Goal: Task Accomplishment & Management: Complete application form

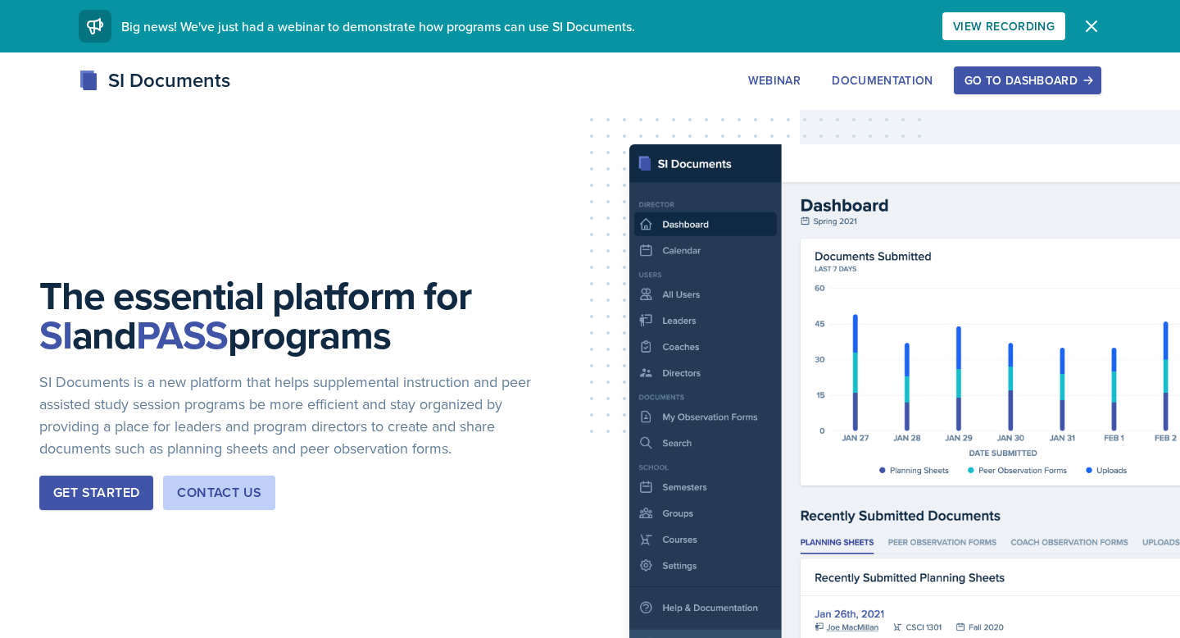
click at [1002, 93] on button "Go to Dashboard" at bounding box center [1028, 80] width 148 height 28
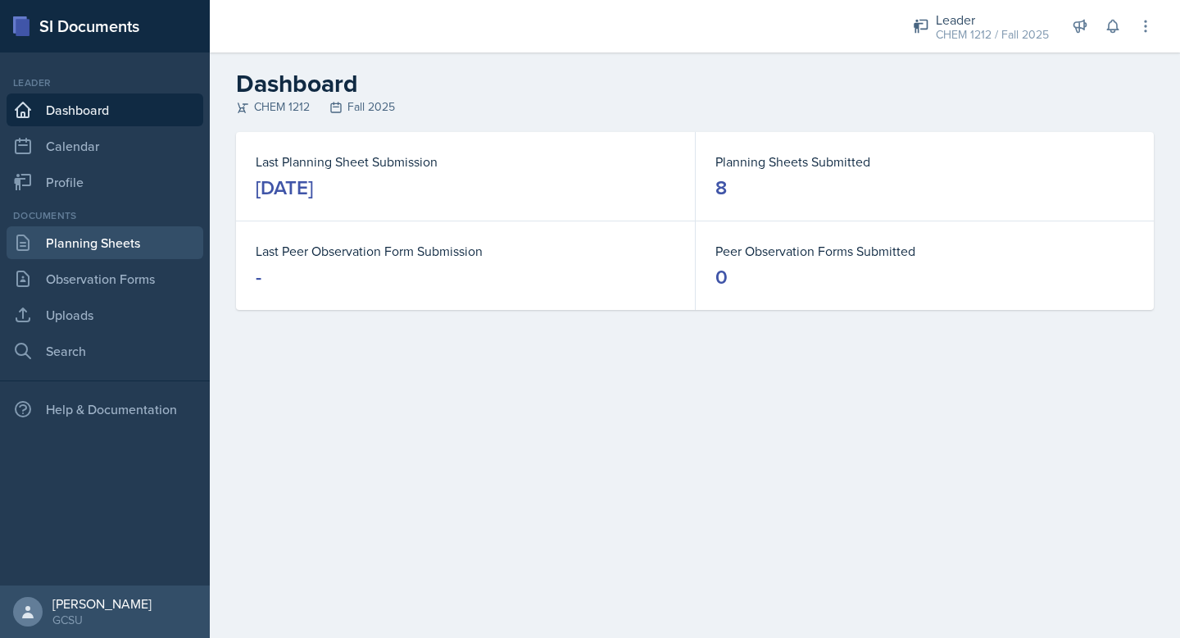
click at [102, 242] on link "Planning Sheets" at bounding box center [105, 242] width 197 height 33
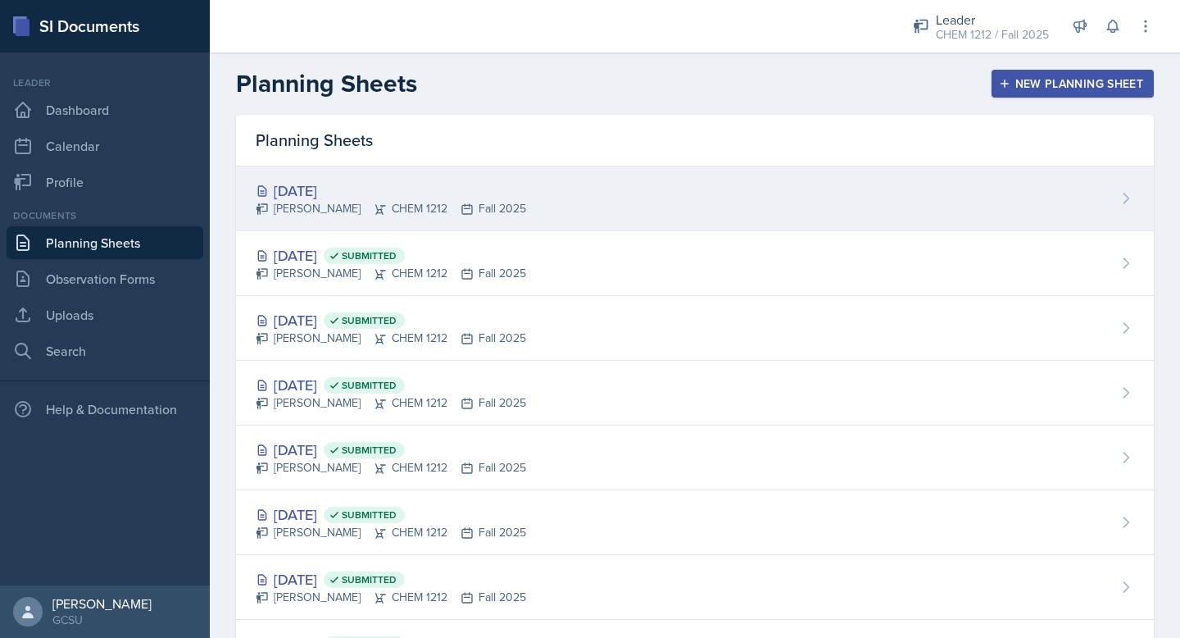
click at [567, 228] on div "[DATE] [PERSON_NAME] CHEM 1212 Fall 2025" at bounding box center [695, 198] width 918 height 65
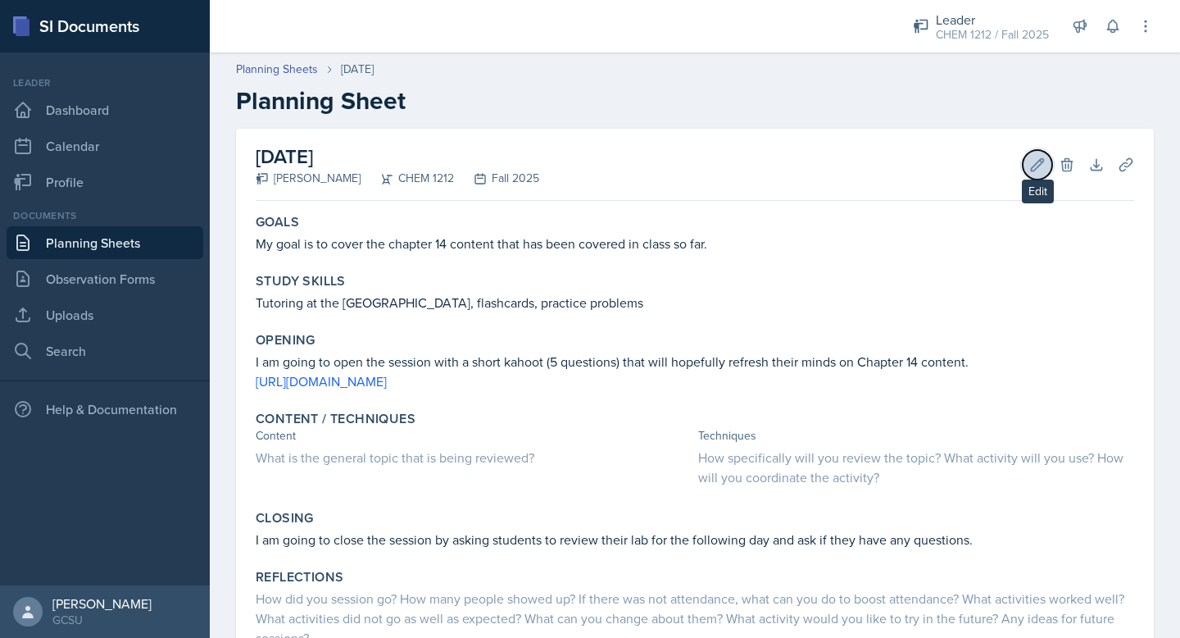
click at [1042, 161] on icon at bounding box center [1038, 164] width 12 height 12
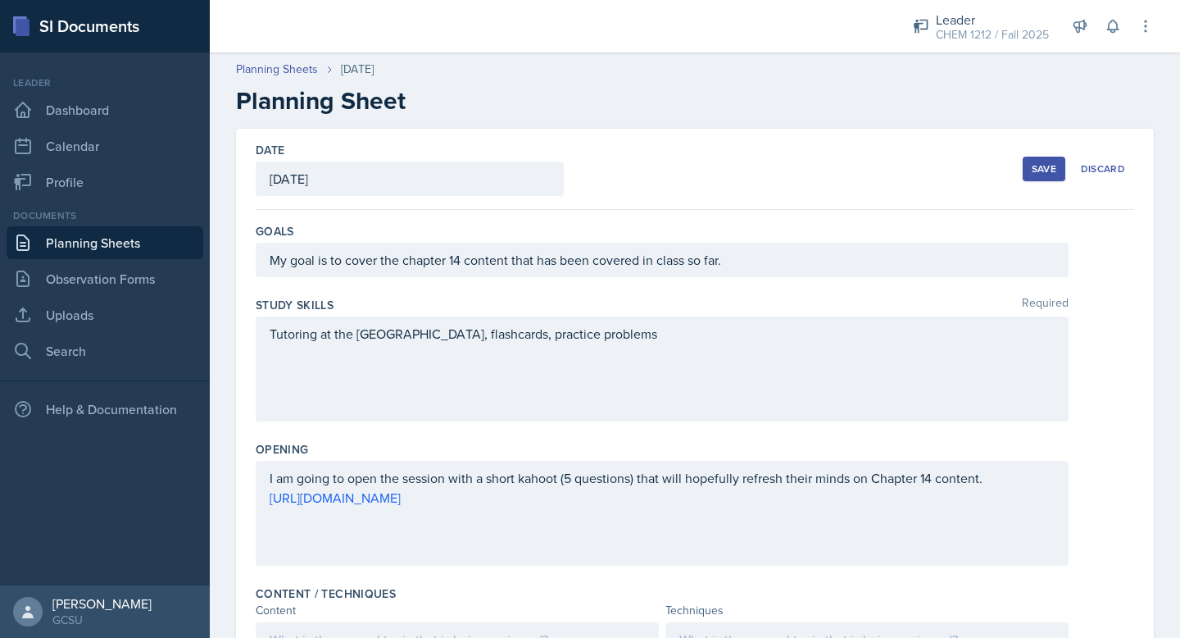
click at [420, 170] on div "[DATE]" at bounding box center [410, 178] width 308 height 34
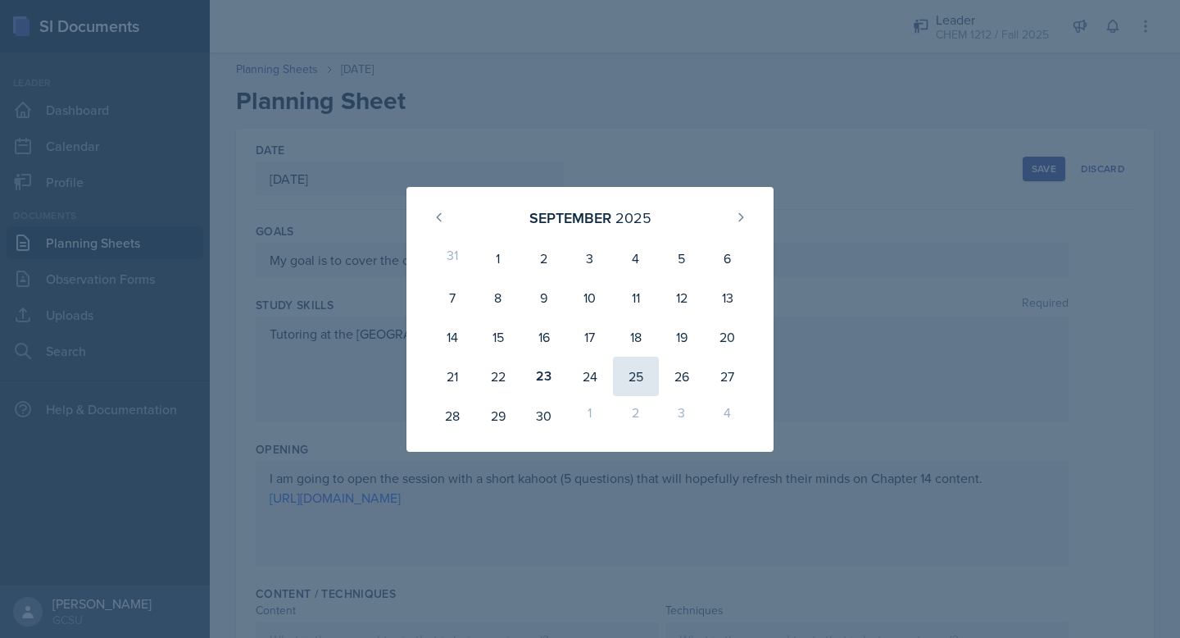
click at [641, 373] on div "25" at bounding box center [636, 376] width 46 height 39
type input "[DATE]"
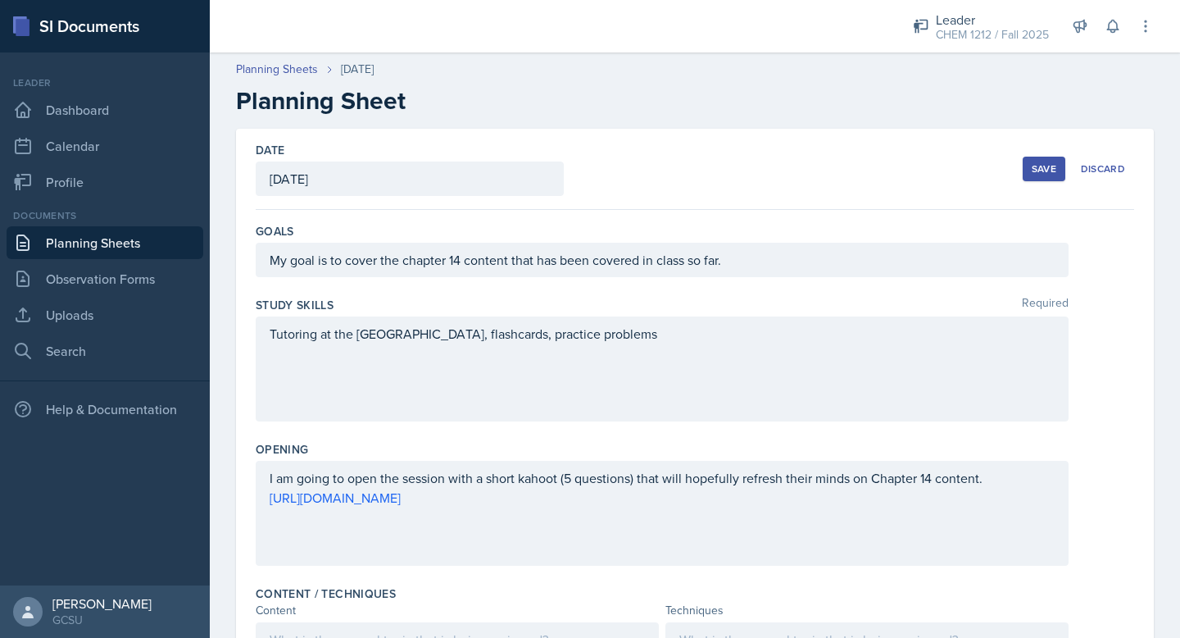
click at [1034, 168] on div "Save" at bounding box center [1044, 168] width 25 height 13
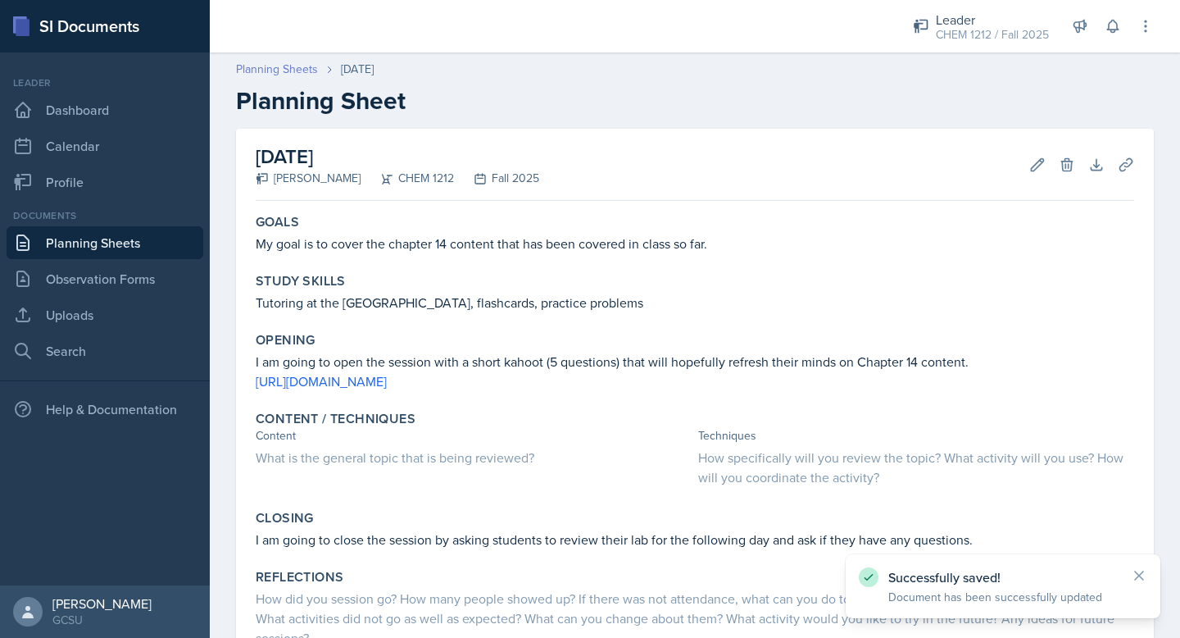
click at [296, 74] on link "Planning Sheets" at bounding box center [277, 69] width 82 height 17
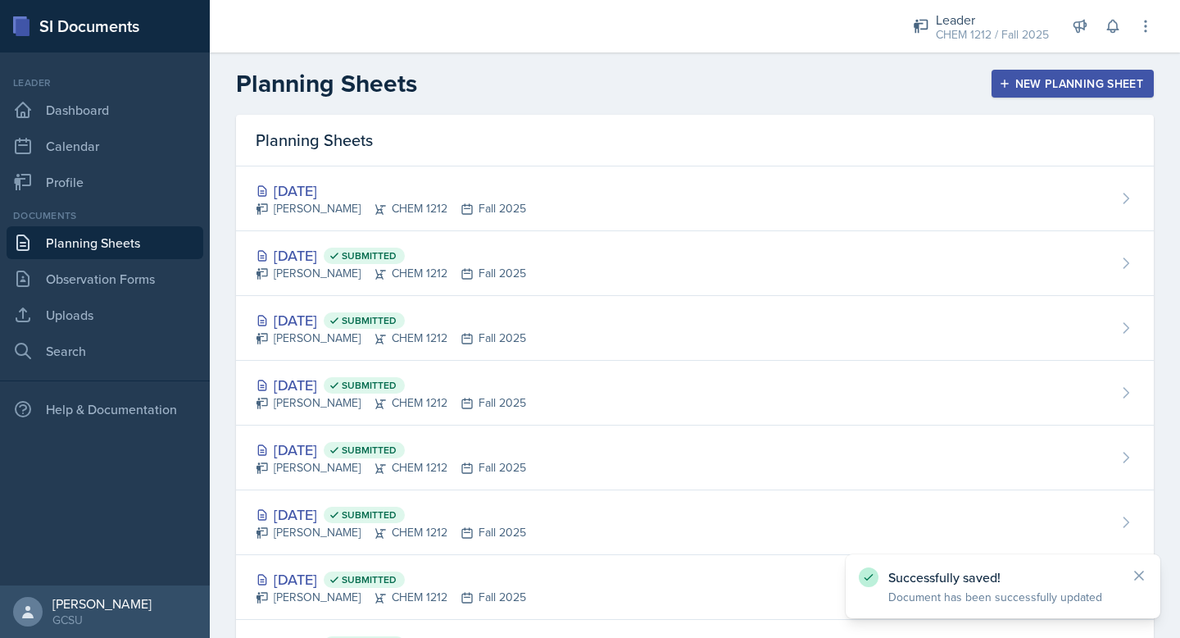
click at [1054, 71] on button "New Planning Sheet" at bounding box center [1073, 84] width 162 height 28
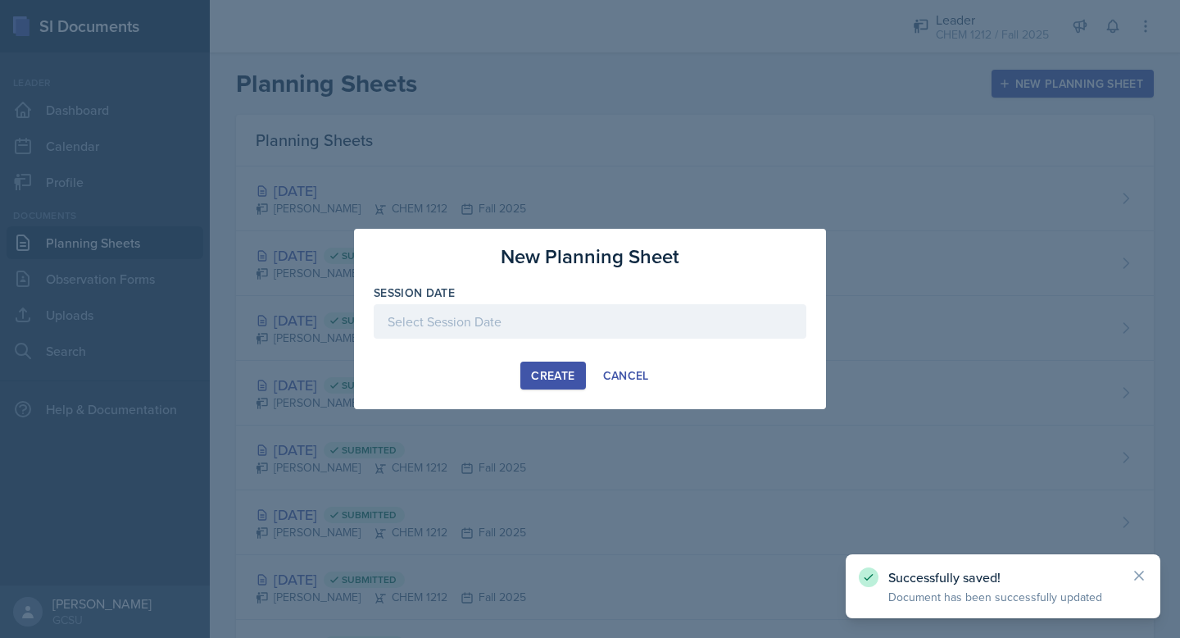
click at [601, 324] on div at bounding box center [590, 321] width 433 height 34
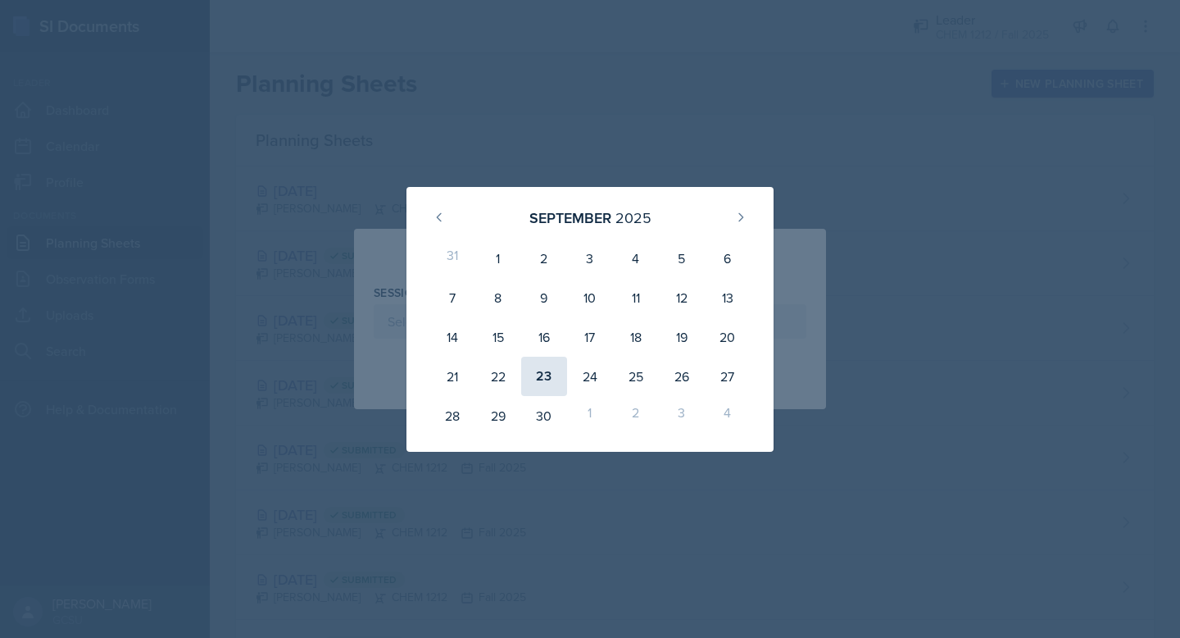
click at [539, 368] on div "23" at bounding box center [544, 376] width 46 height 39
type input "[DATE]"
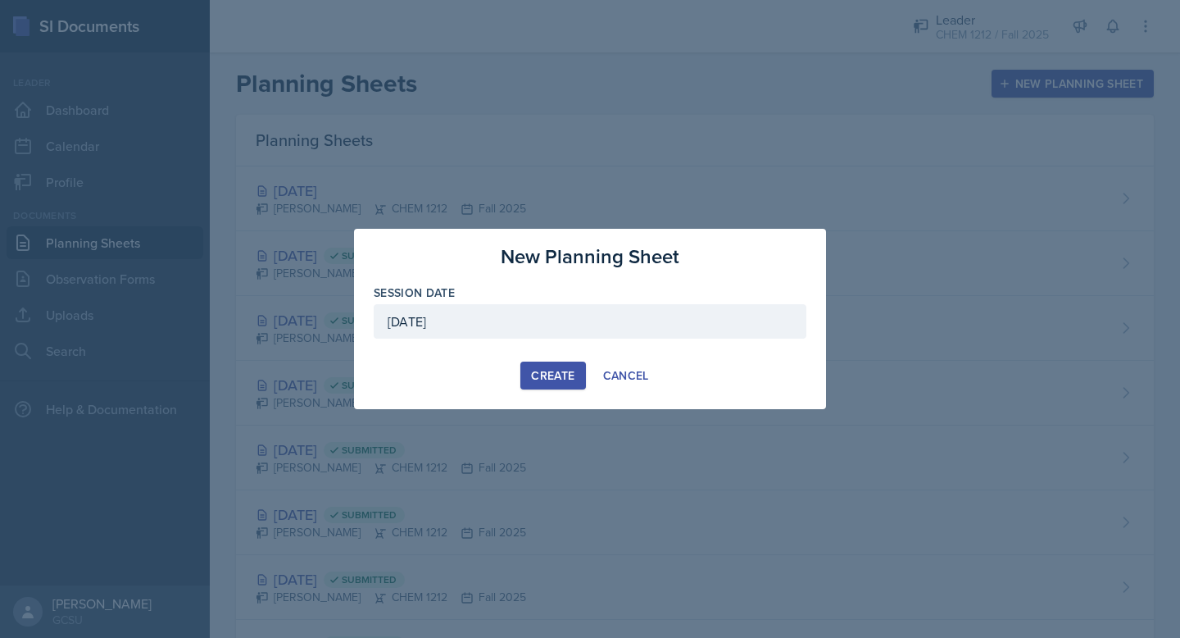
click at [544, 376] on div "Create" at bounding box center [552, 375] width 43 height 13
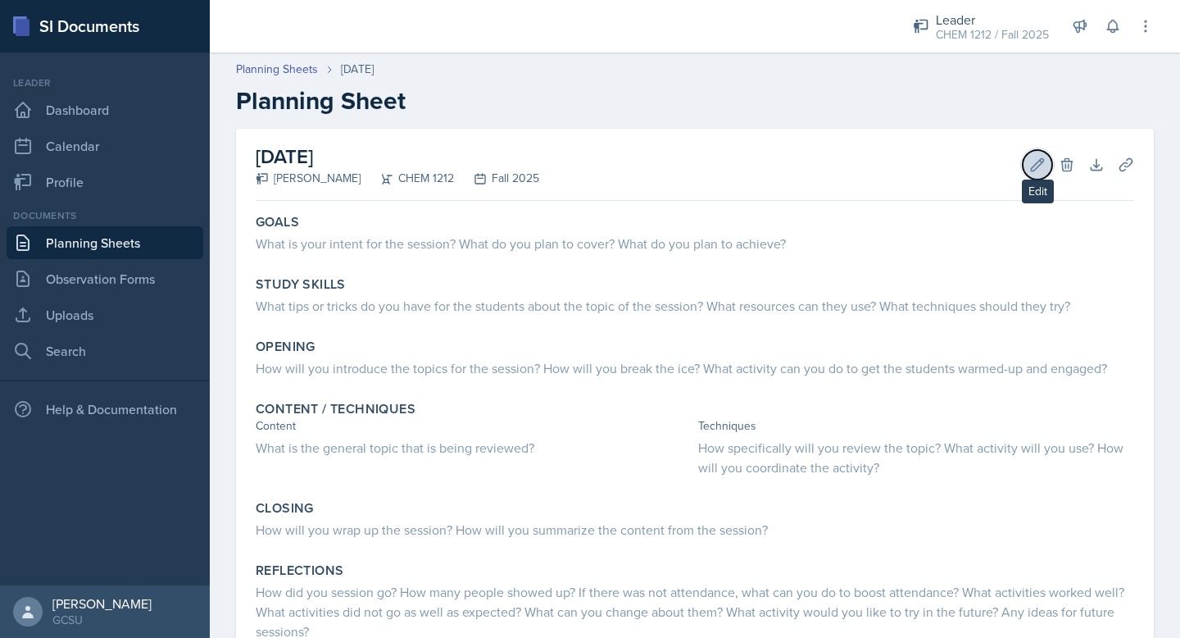
click at [1029, 163] on button "Edit" at bounding box center [1038, 165] width 30 height 30
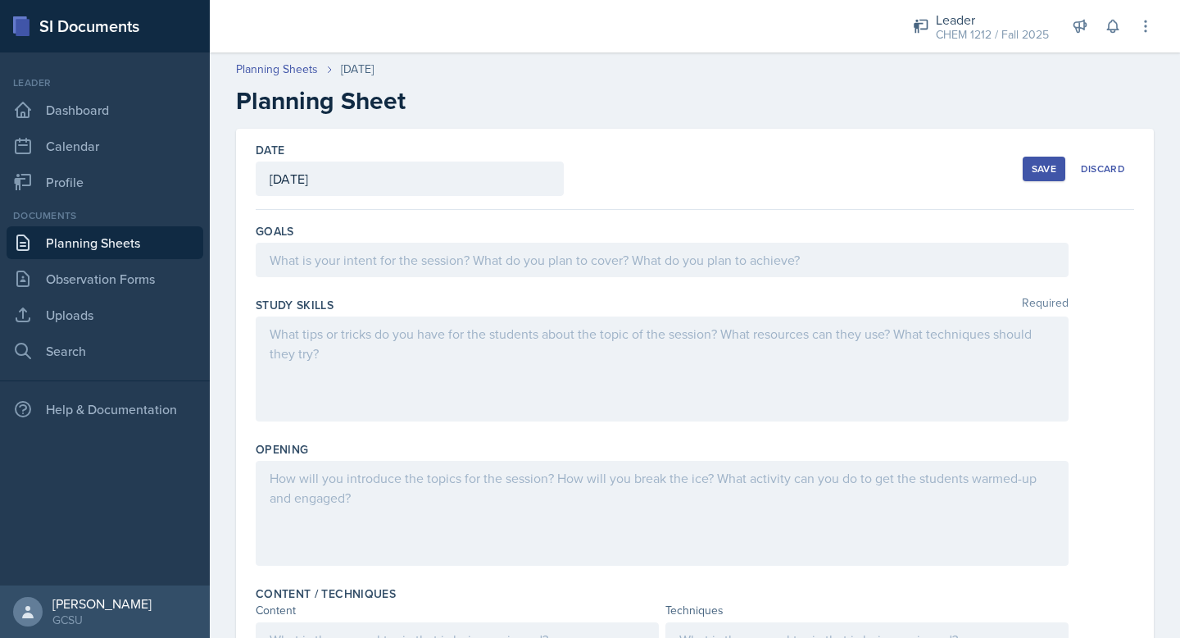
click at [539, 251] on div at bounding box center [662, 260] width 813 height 34
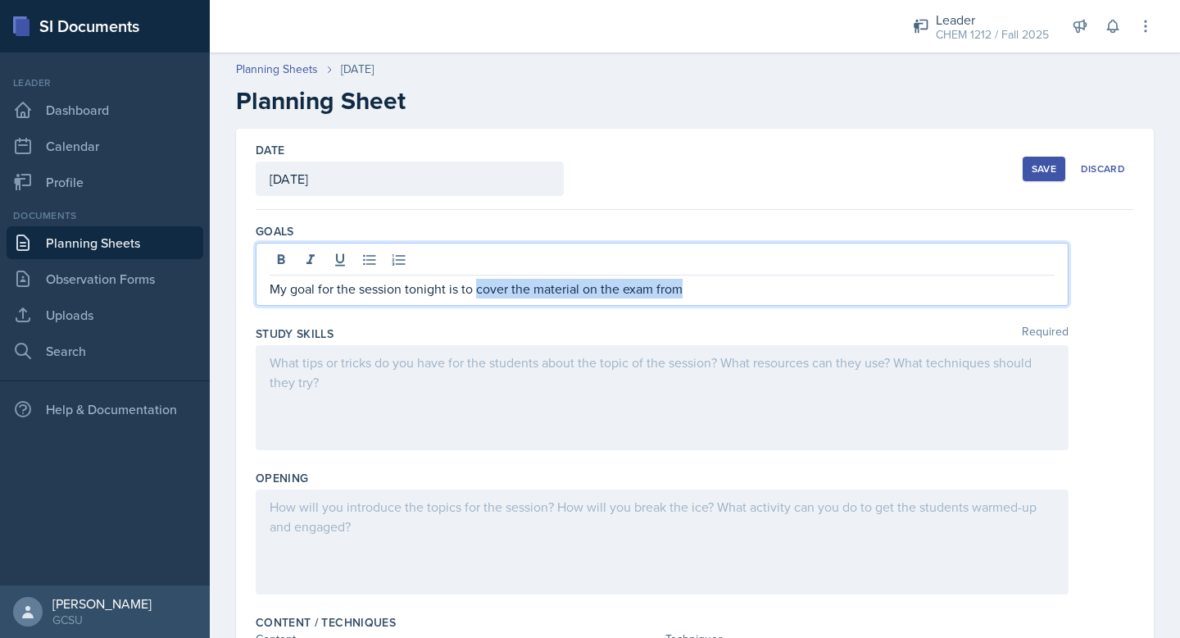
drag, startPoint x: 477, startPoint y: 290, endPoint x: 700, endPoint y: 305, distance: 223.4
click at [702, 305] on div "My goal for the session tonight is to cover the material on the exam from" at bounding box center [662, 274] width 813 height 63
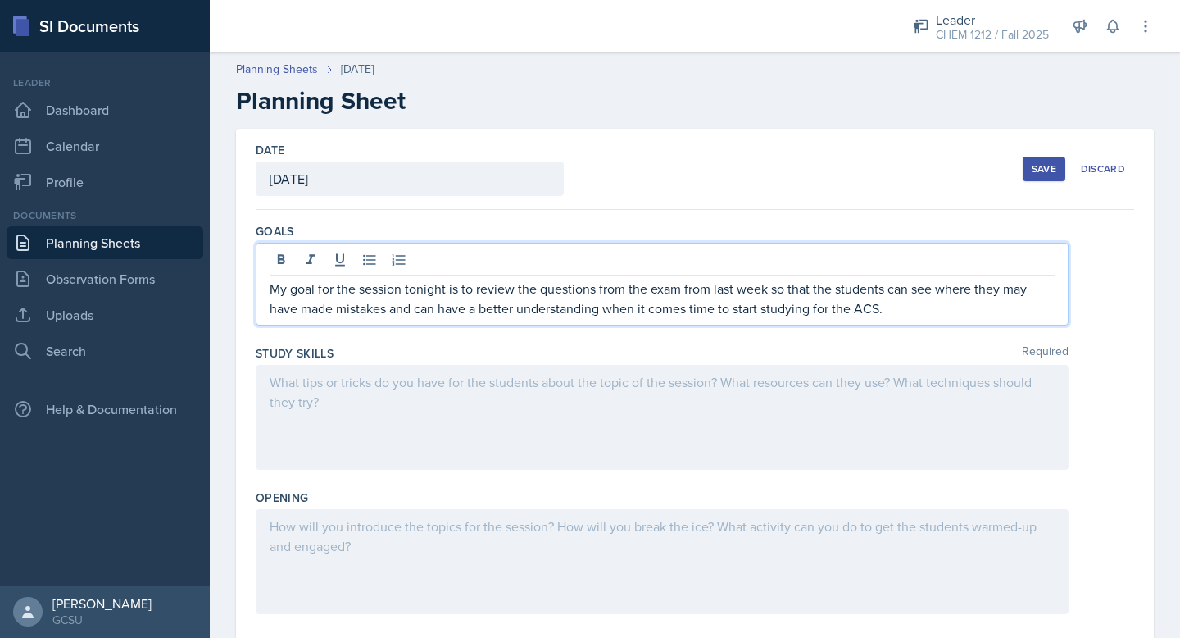
click at [601, 422] on div at bounding box center [662, 417] width 813 height 105
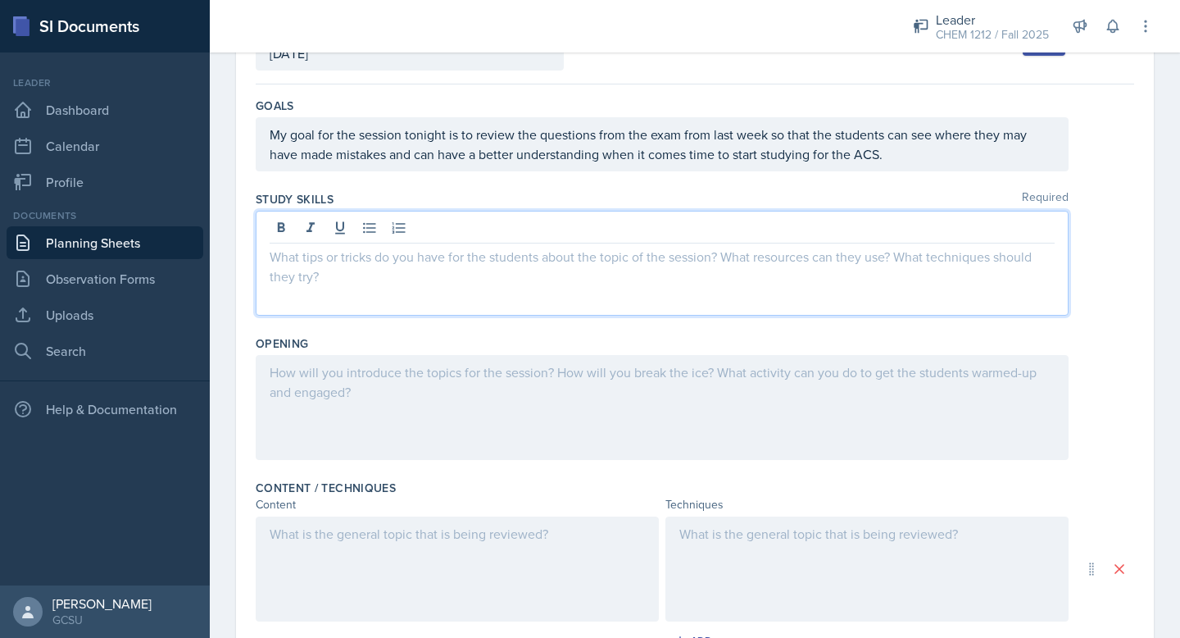
scroll to position [131, 0]
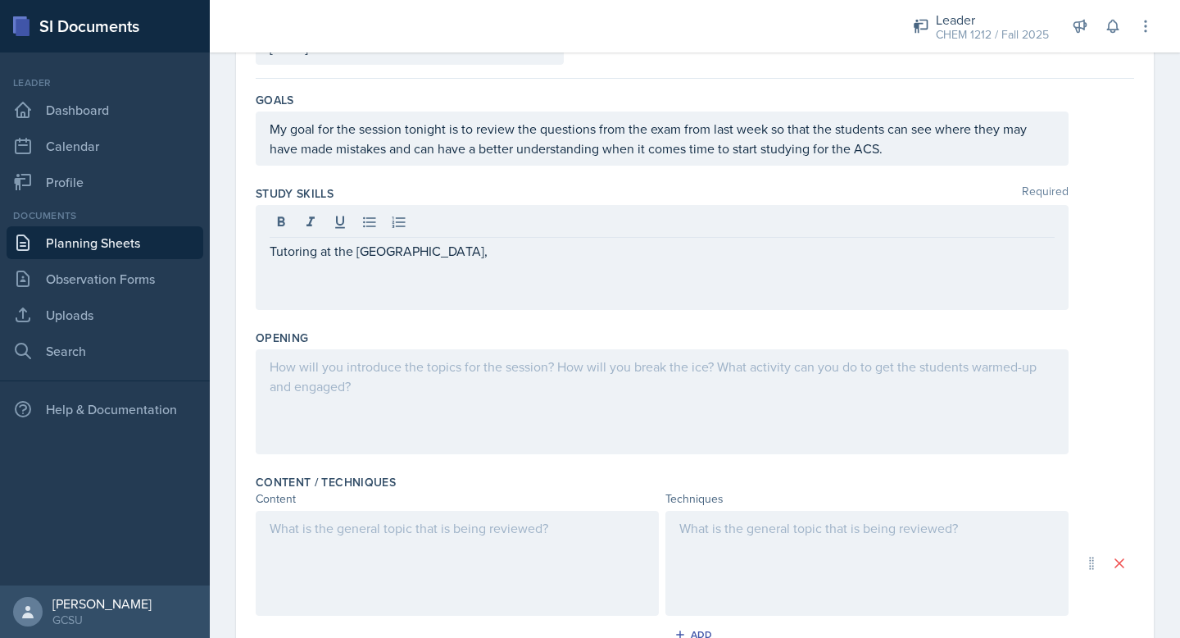
click at [502, 387] on div at bounding box center [662, 401] width 813 height 105
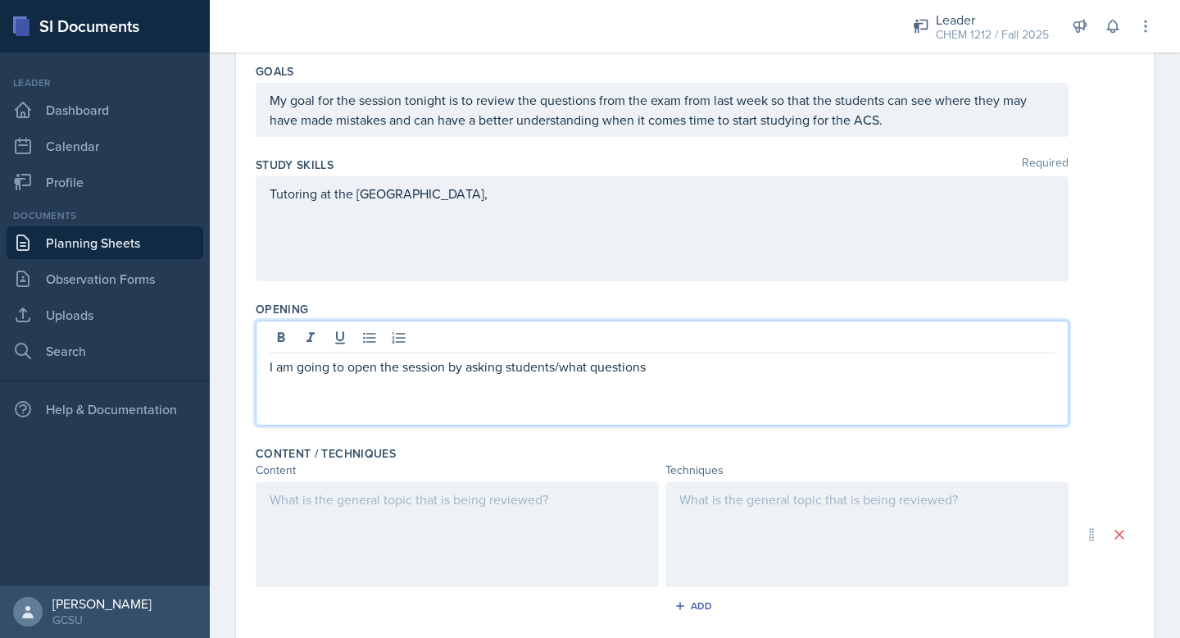
click at [560, 368] on p "I am going to open the session by asking students/what questions" at bounding box center [662, 367] width 785 height 20
click at [664, 369] on p "I am going to open the session by asking students what questions" at bounding box center [662, 367] width 785 height 20
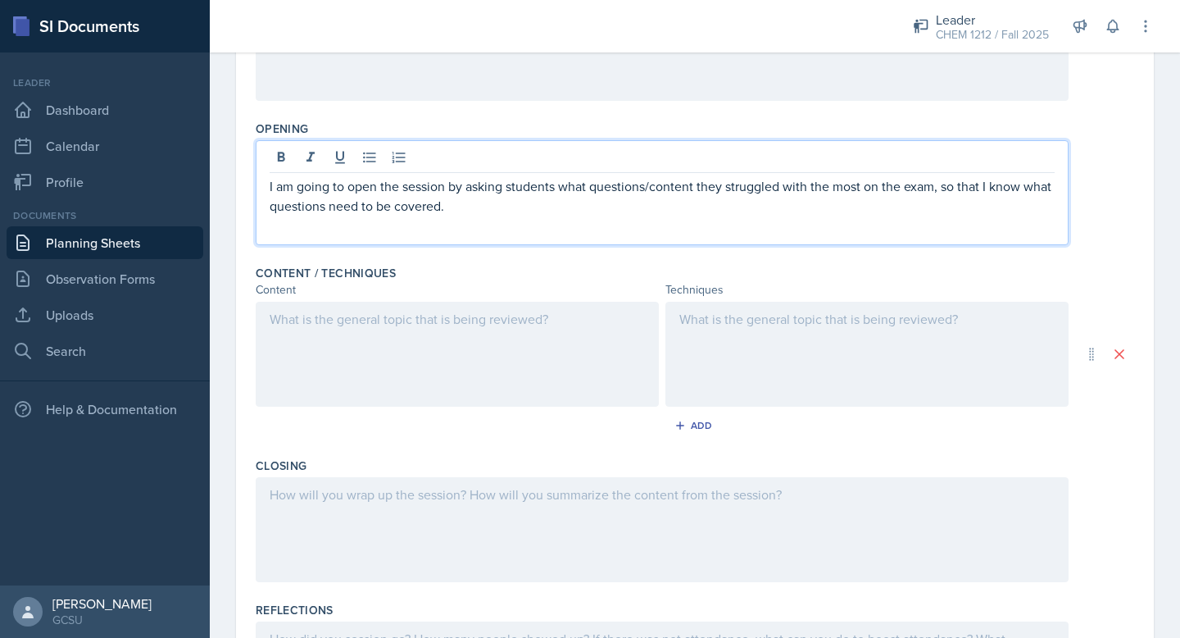
click at [488, 363] on div at bounding box center [457, 354] width 403 height 105
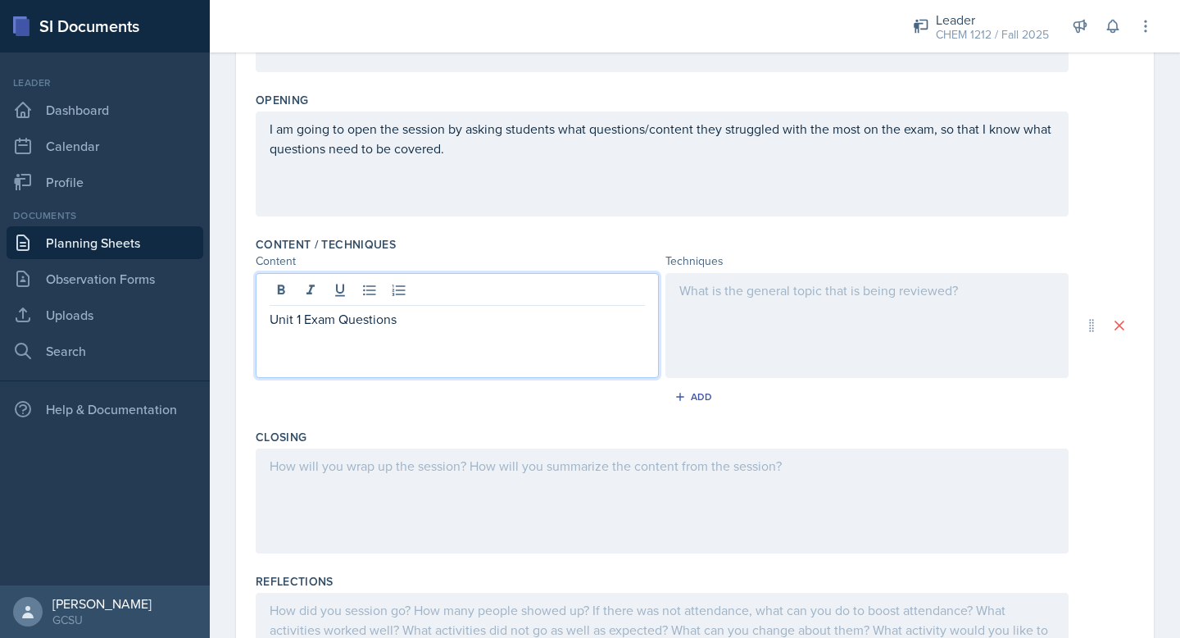
click at [738, 311] on div at bounding box center [867, 325] width 403 height 105
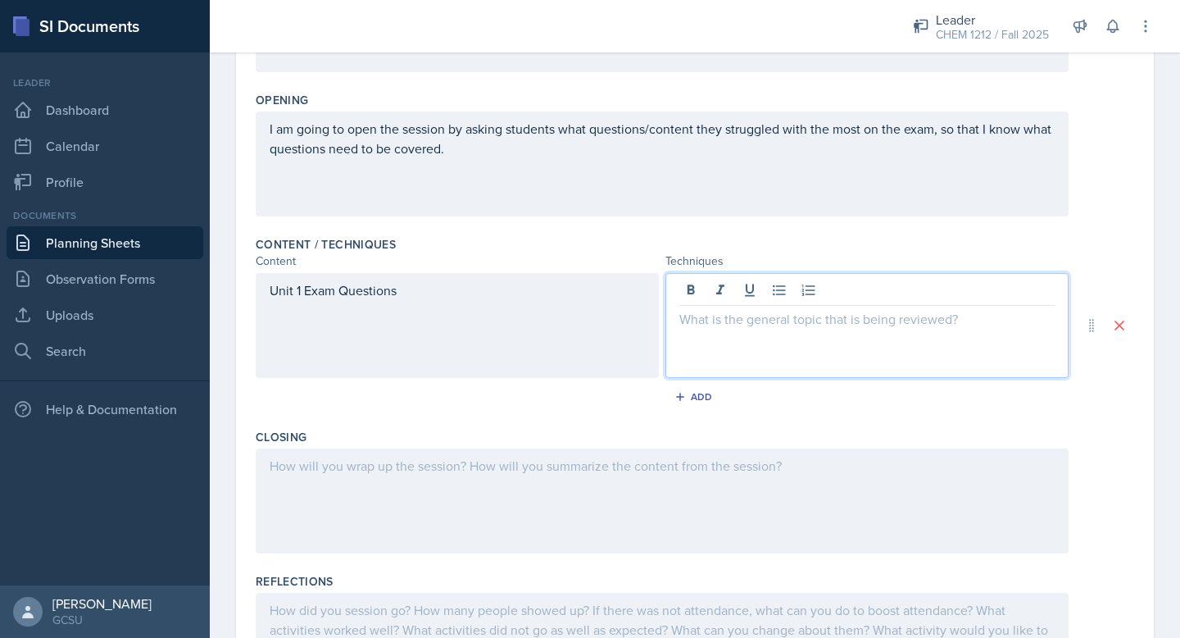
scroll to position [398, 0]
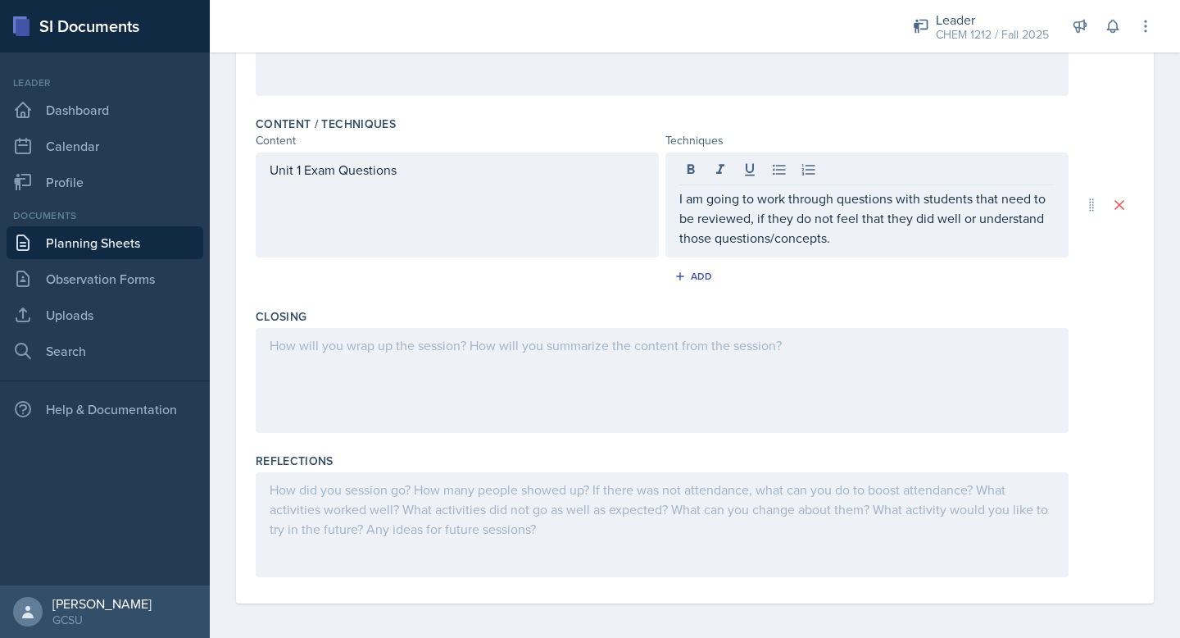
click at [545, 368] on div at bounding box center [662, 380] width 813 height 105
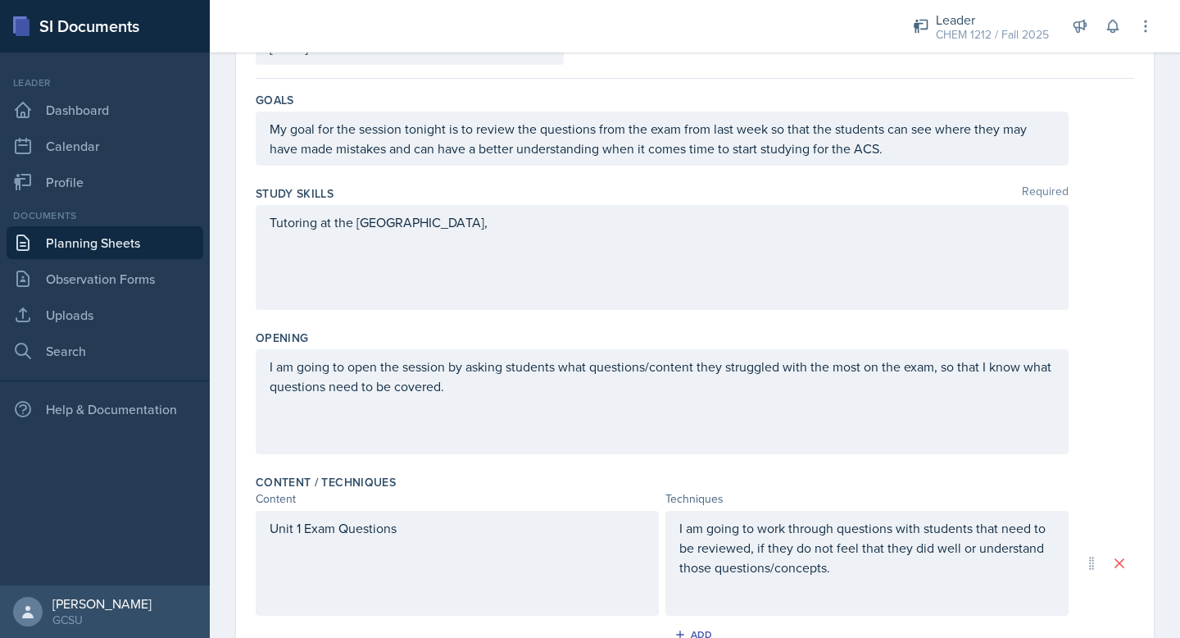
scroll to position [0, 0]
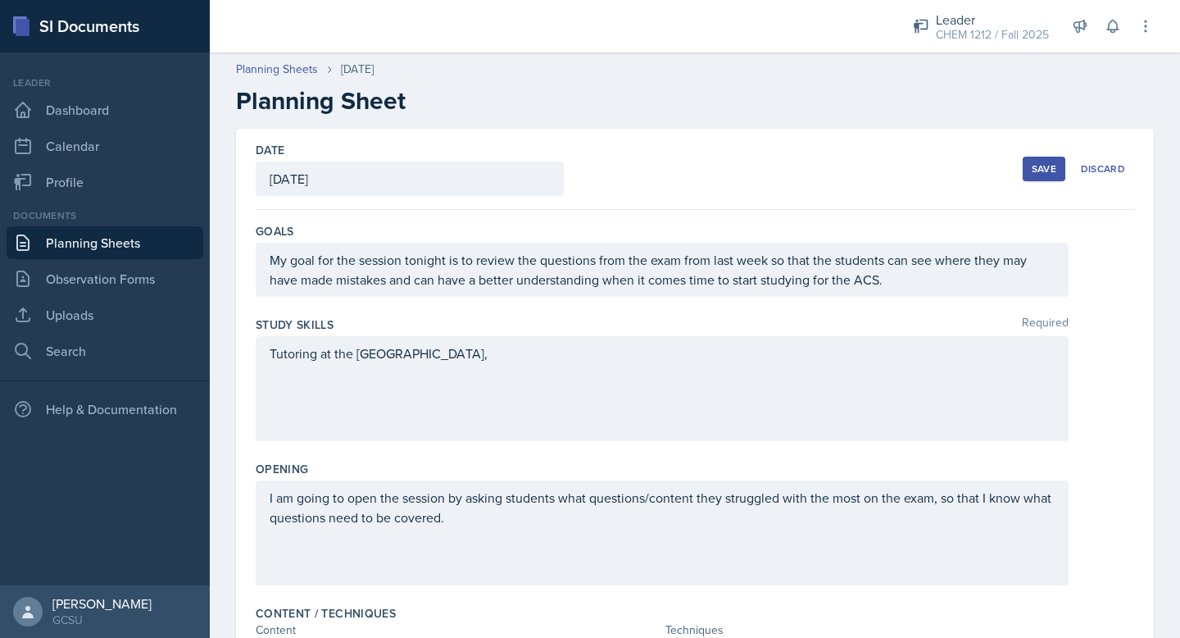
click at [1036, 173] on div "Save" at bounding box center [1044, 168] width 25 height 13
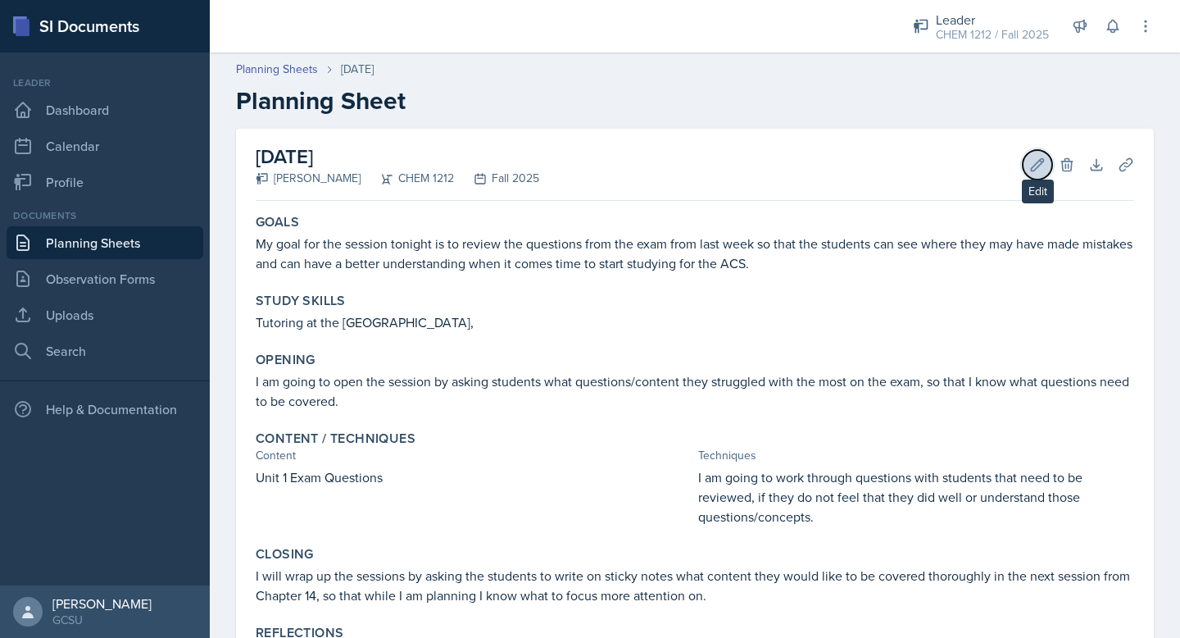
click at [1034, 162] on icon at bounding box center [1037, 165] width 16 height 16
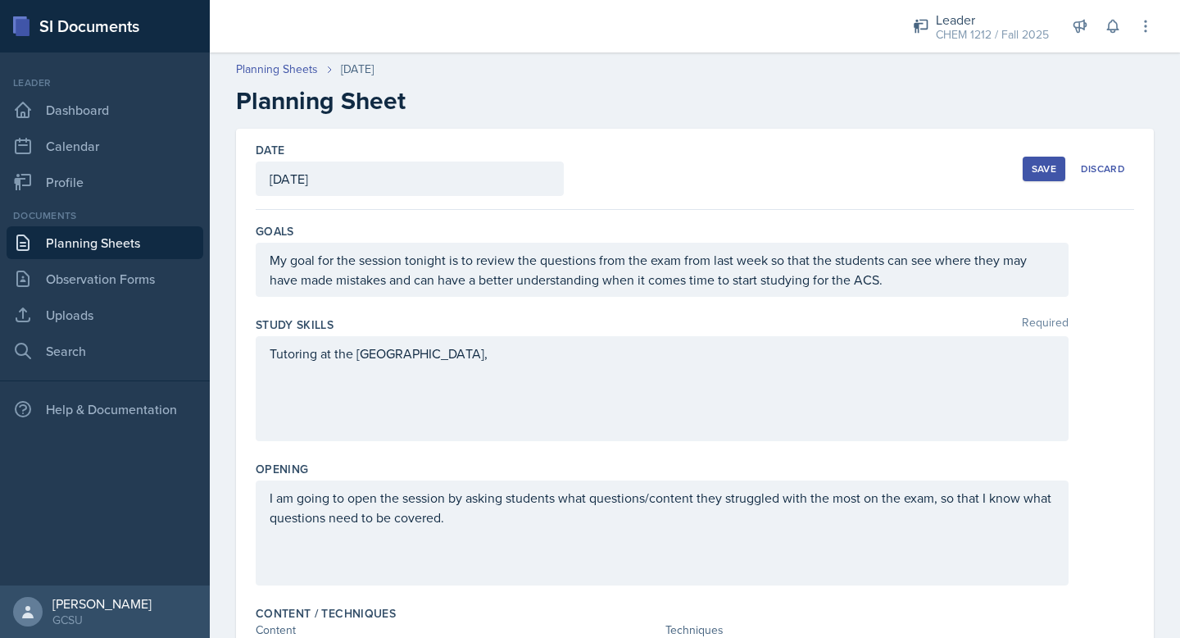
click at [516, 361] on div "Tutoring at the [GEOGRAPHIC_DATA]," at bounding box center [662, 388] width 813 height 105
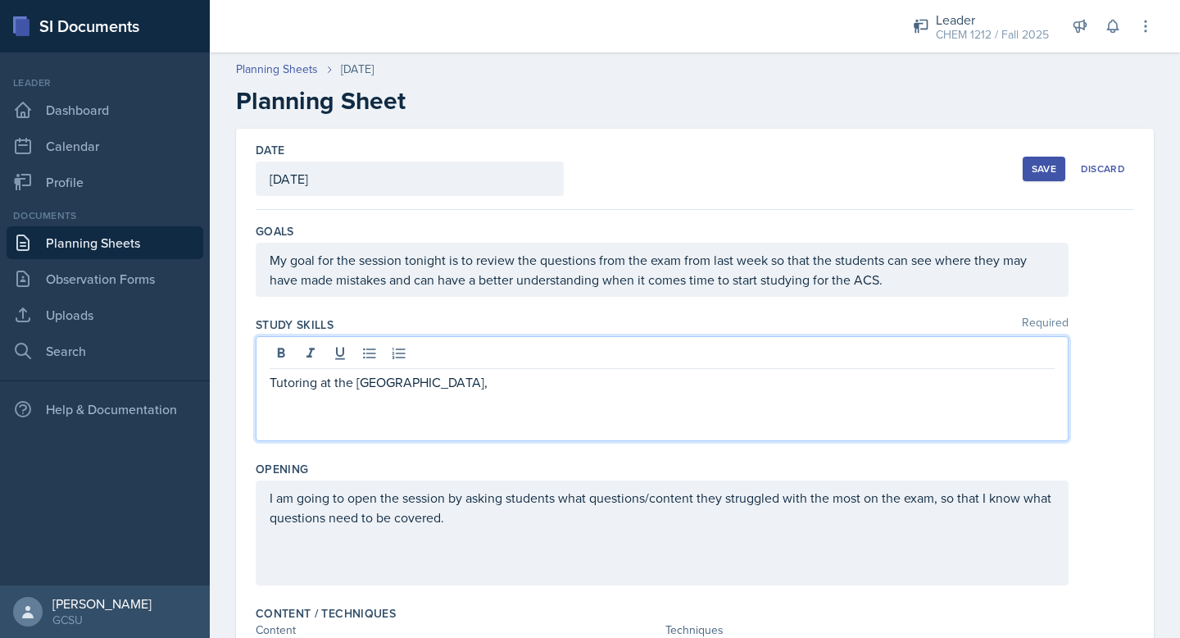
click at [511, 383] on p "Tutoring at the [GEOGRAPHIC_DATA]," at bounding box center [662, 382] width 785 height 20
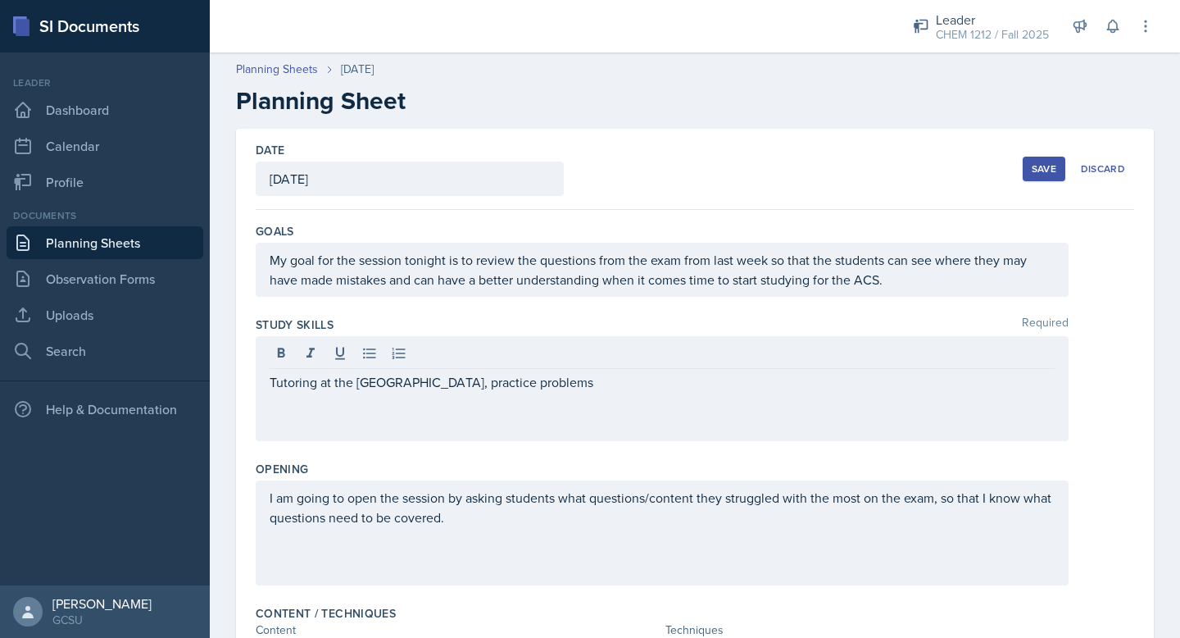
click at [1048, 160] on button "Save" at bounding box center [1044, 169] width 43 height 25
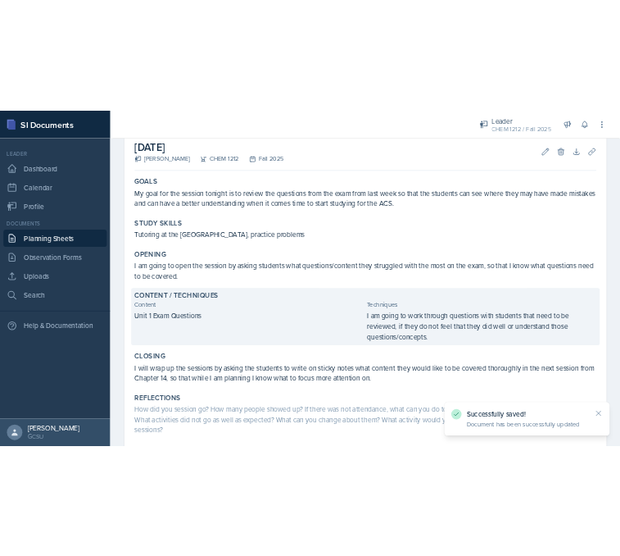
scroll to position [182, 0]
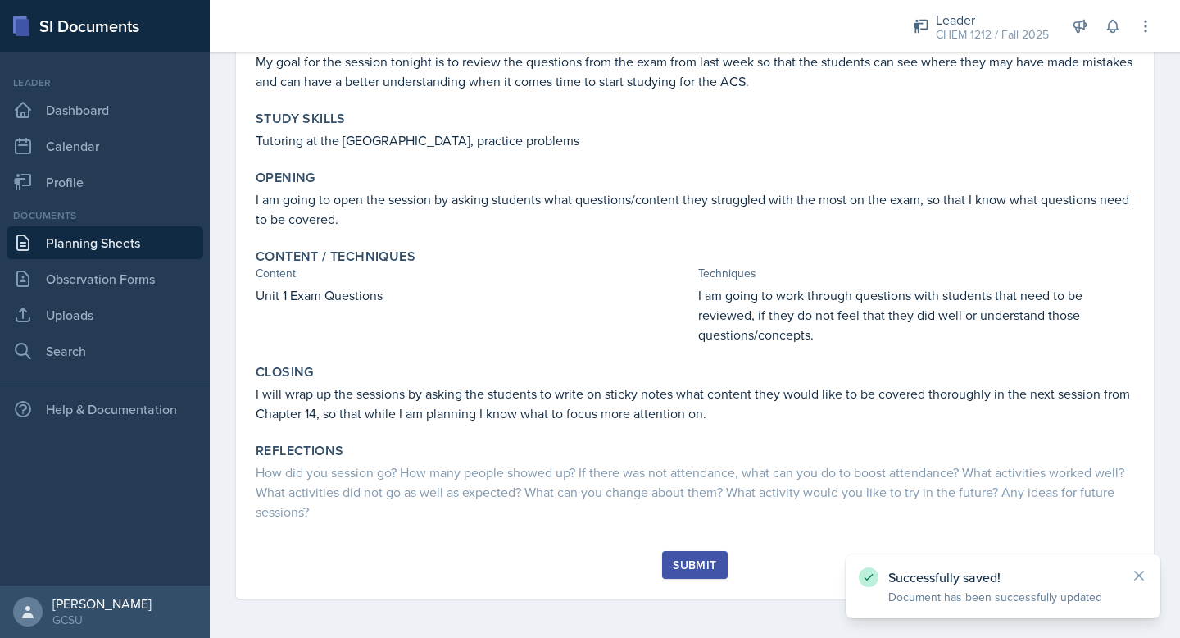
click at [664, 570] on button "Submit" at bounding box center [694, 565] width 65 height 28
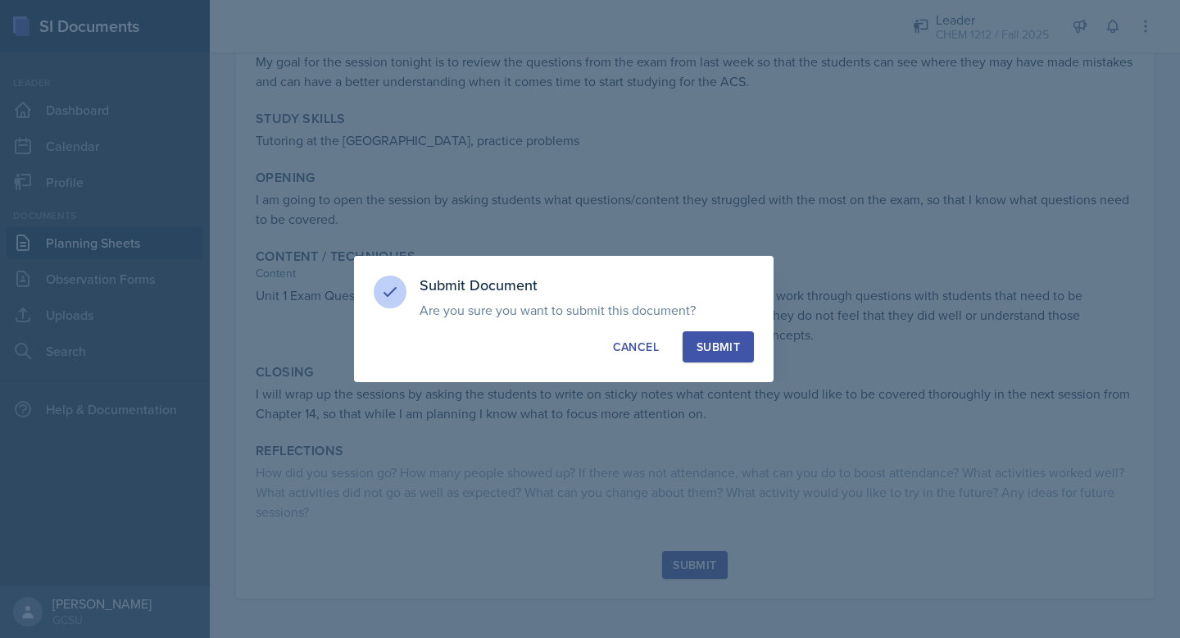
click at [724, 344] on div "Submit" at bounding box center [718, 347] width 43 height 16
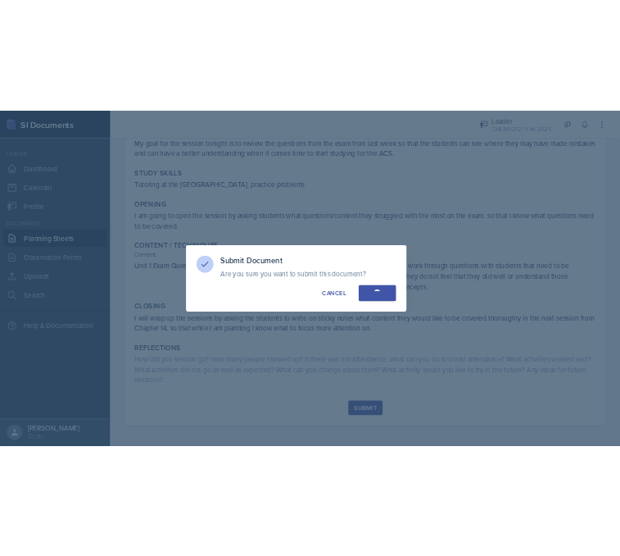
scroll to position [181, 0]
